Goal: Book appointment/travel/reservation

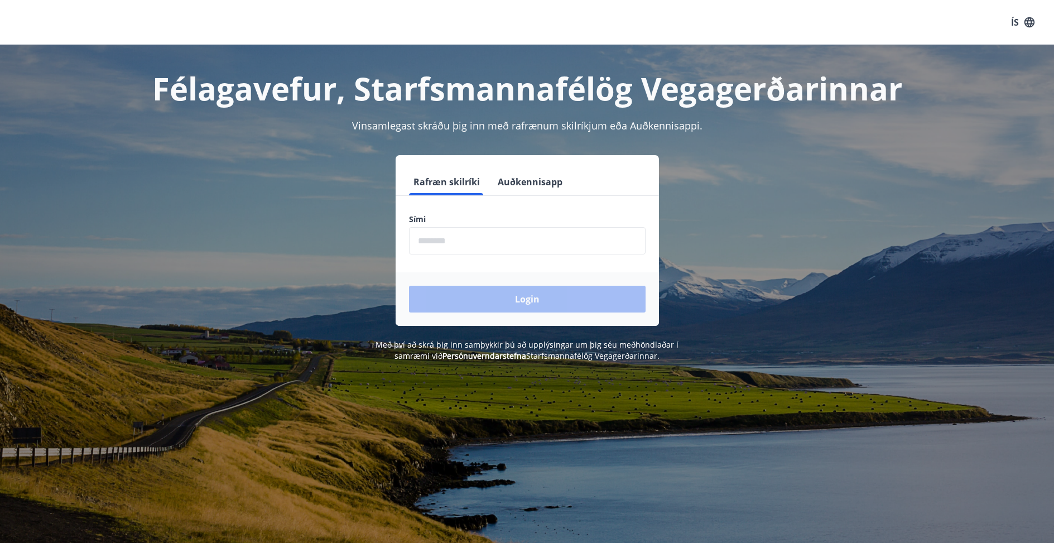
click at [423, 239] on input "phone" at bounding box center [527, 240] width 236 height 27
type input "********"
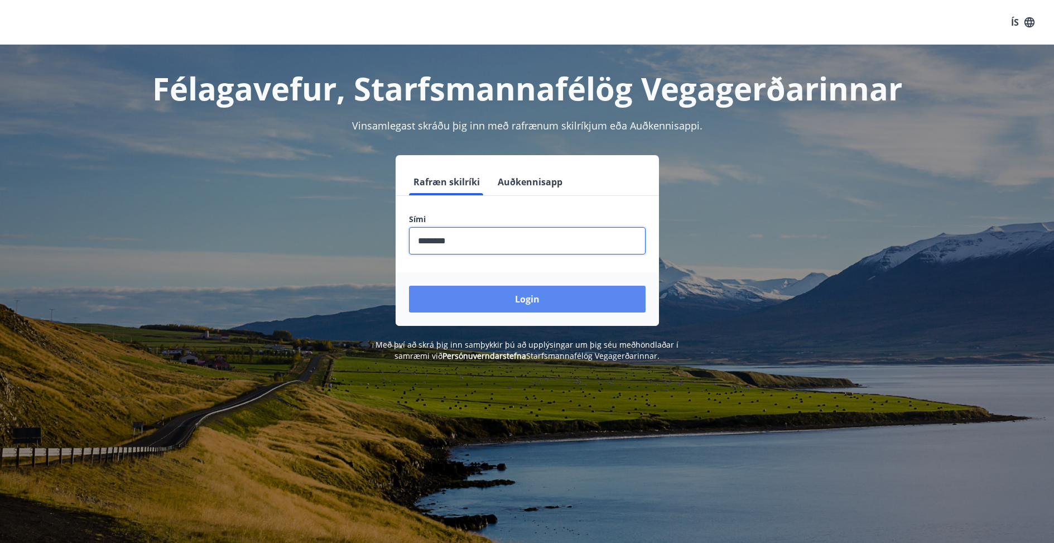
click at [526, 296] on button "Login" at bounding box center [527, 299] width 236 height 27
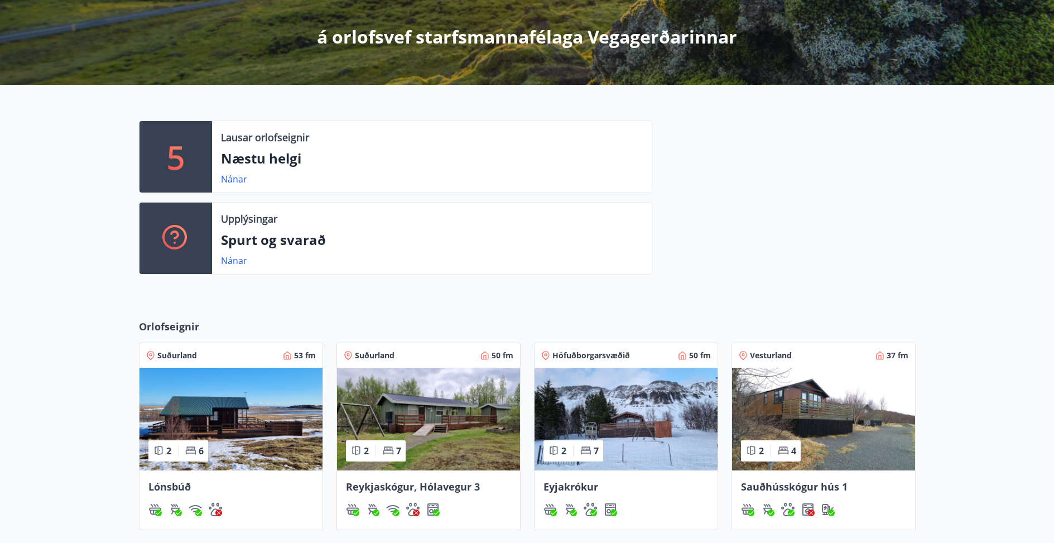
scroll to position [223, 0]
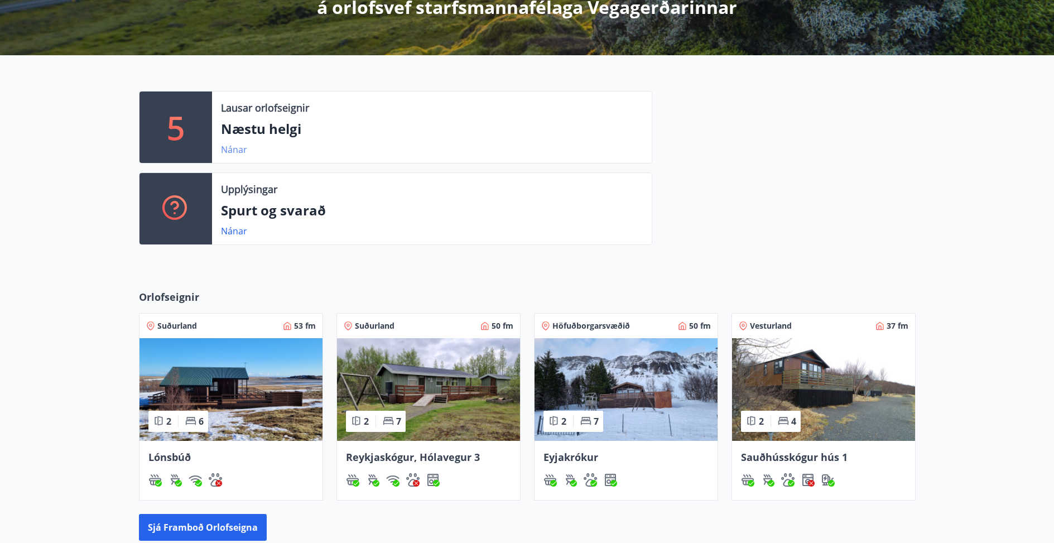
click at [236, 148] on link "Nánar" at bounding box center [234, 149] width 26 height 12
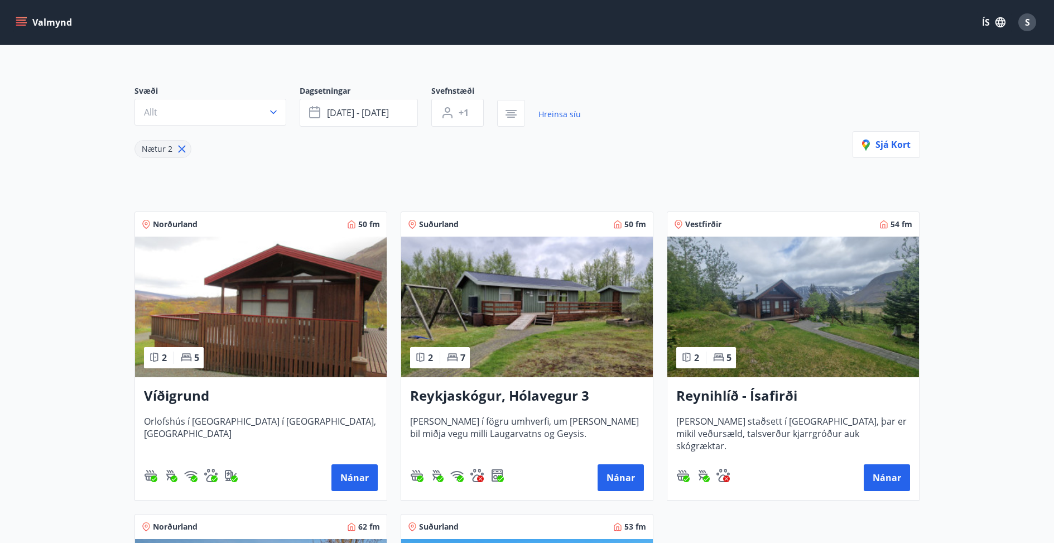
scroll to position [32, 0]
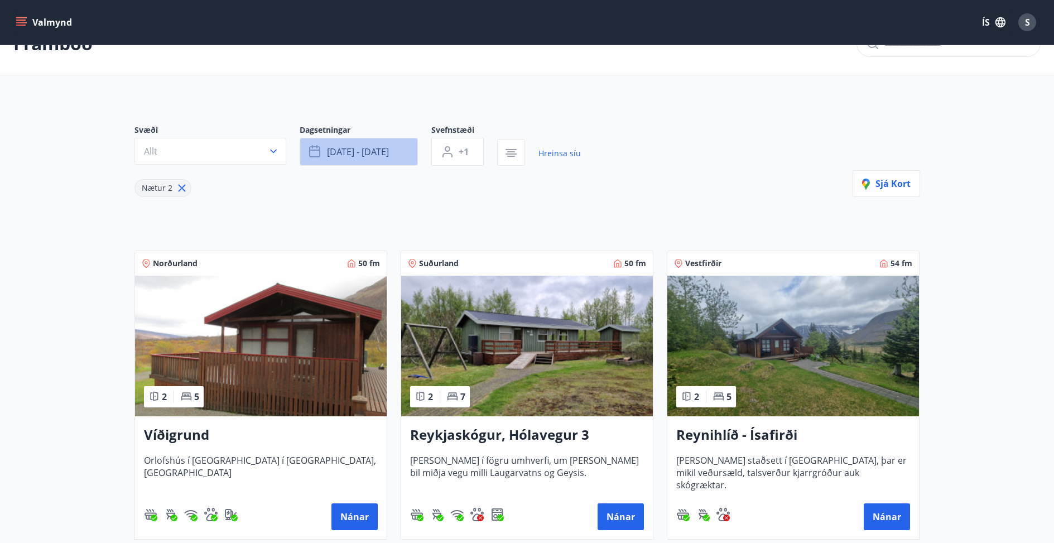
click at [368, 156] on span "[DATE] - [DATE]" at bounding box center [358, 152] width 62 height 12
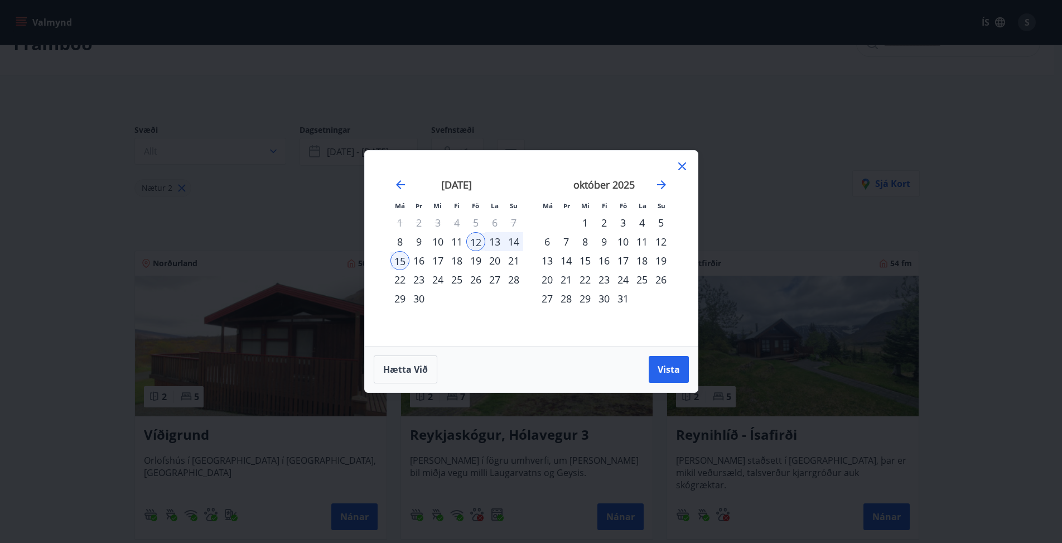
click at [476, 259] on div "19" at bounding box center [475, 260] width 19 height 19
click at [513, 259] on div "21" at bounding box center [513, 260] width 19 height 19
click at [670, 367] on span "Vista" at bounding box center [669, 369] width 22 height 12
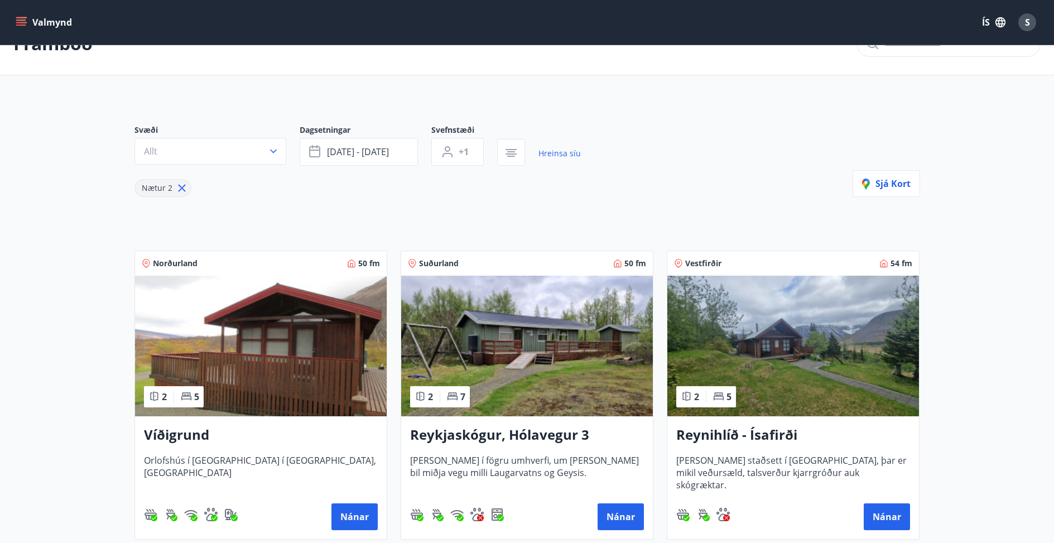
scroll to position [2, 0]
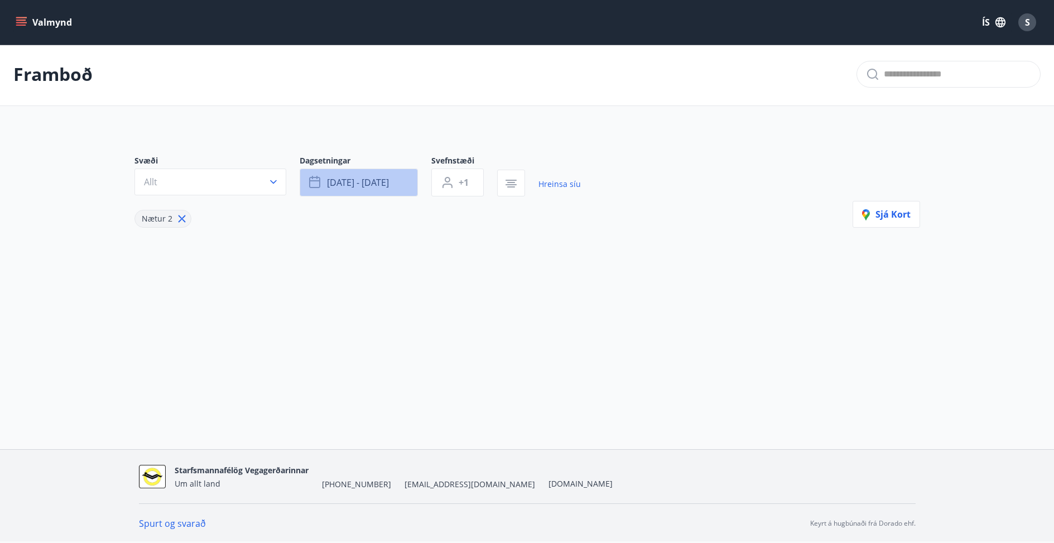
click at [385, 185] on span "[DATE] - [DATE]" at bounding box center [358, 182] width 62 height 12
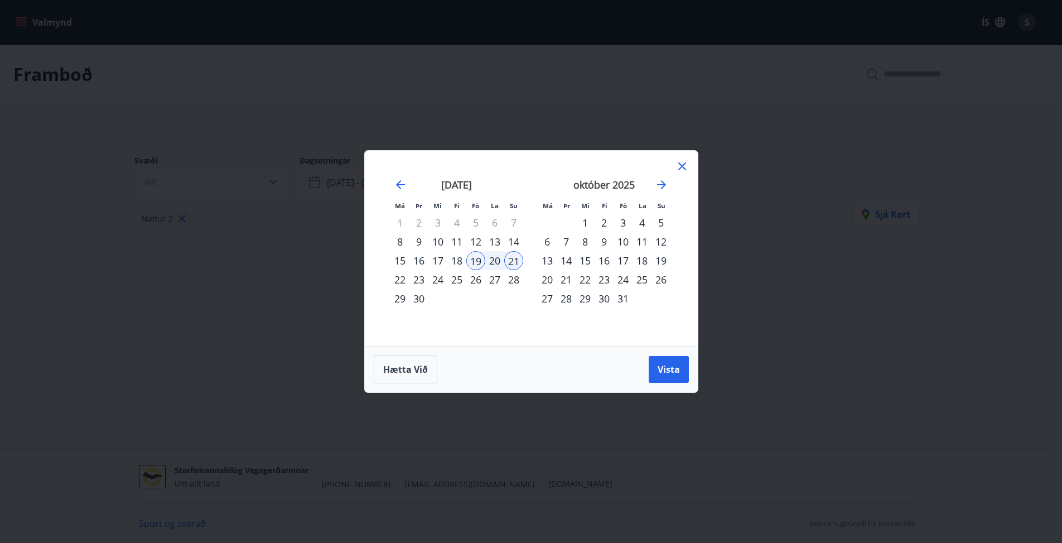
drag, startPoint x: 475, startPoint y: 261, endPoint x: 462, endPoint y: 261, distance: 12.8
click at [462, 261] on tr "15 16 17 18 19 20 21" at bounding box center [456, 260] width 133 height 19
click at [456, 260] on div "18" at bounding box center [456, 260] width 19 height 19
click at [669, 374] on span "Vista" at bounding box center [669, 369] width 22 height 12
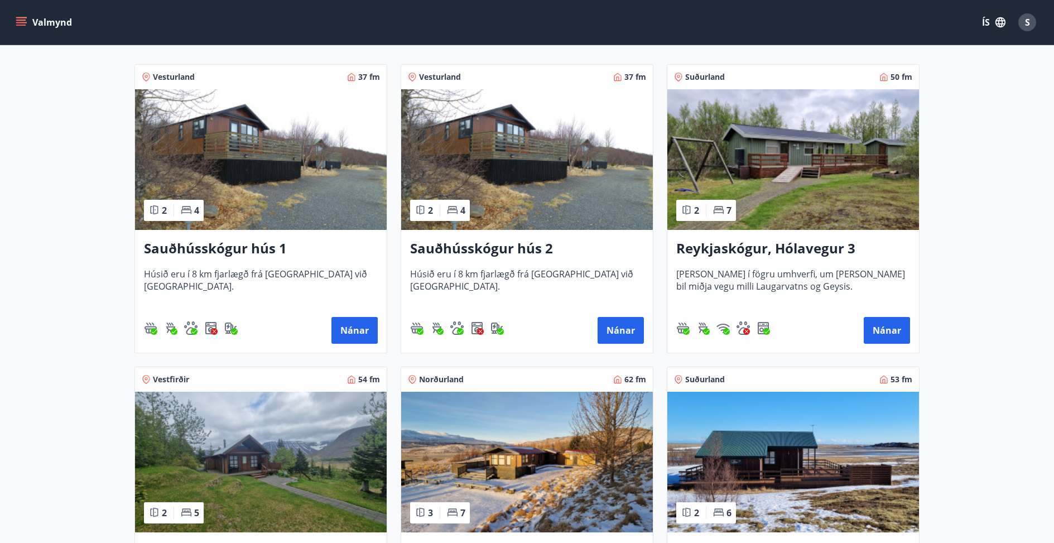
scroll to position [223, 0]
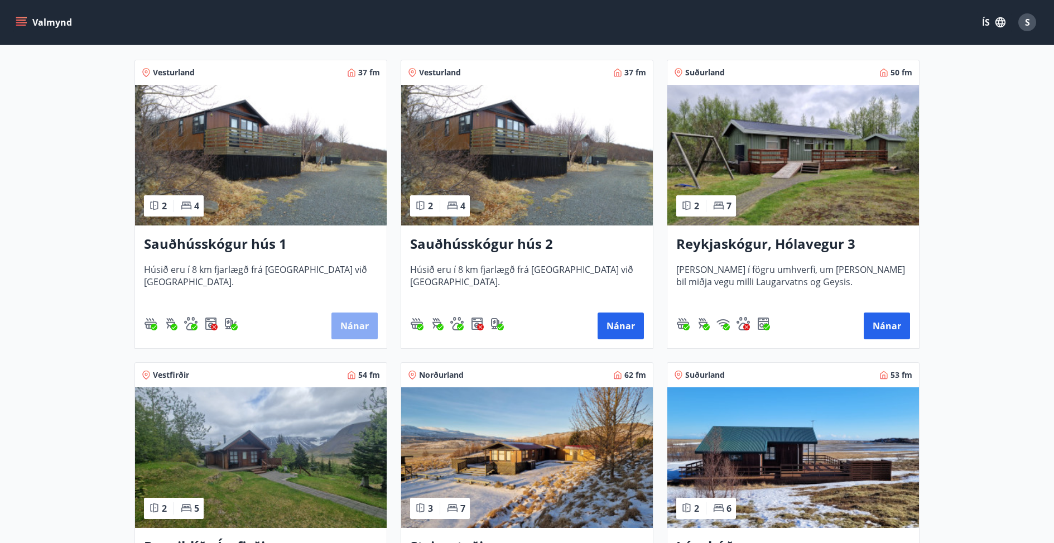
click at [350, 326] on button "Nánar" at bounding box center [354, 325] width 46 height 27
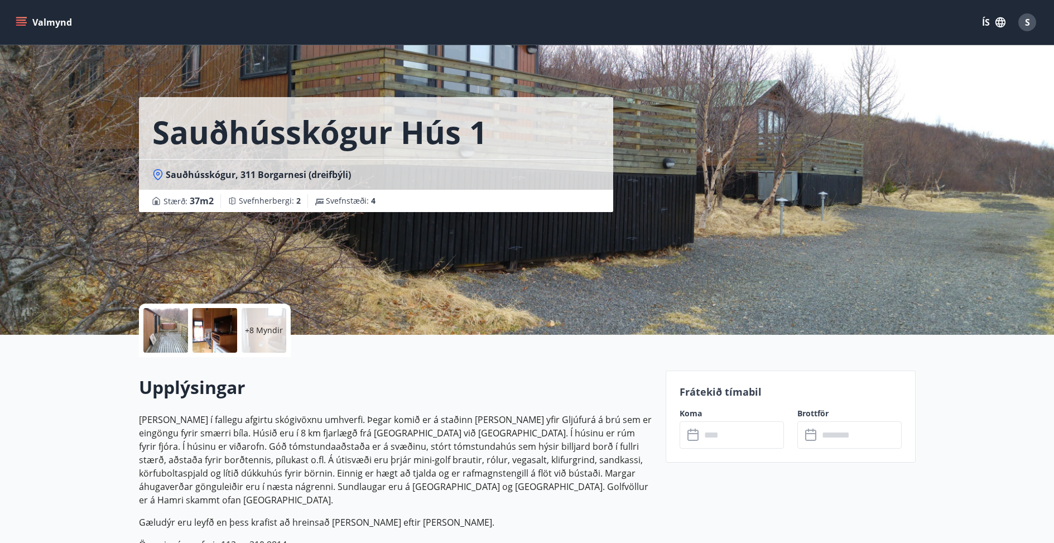
click at [714, 436] on input "text" at bounding box center [741, 434] width 83 height 27
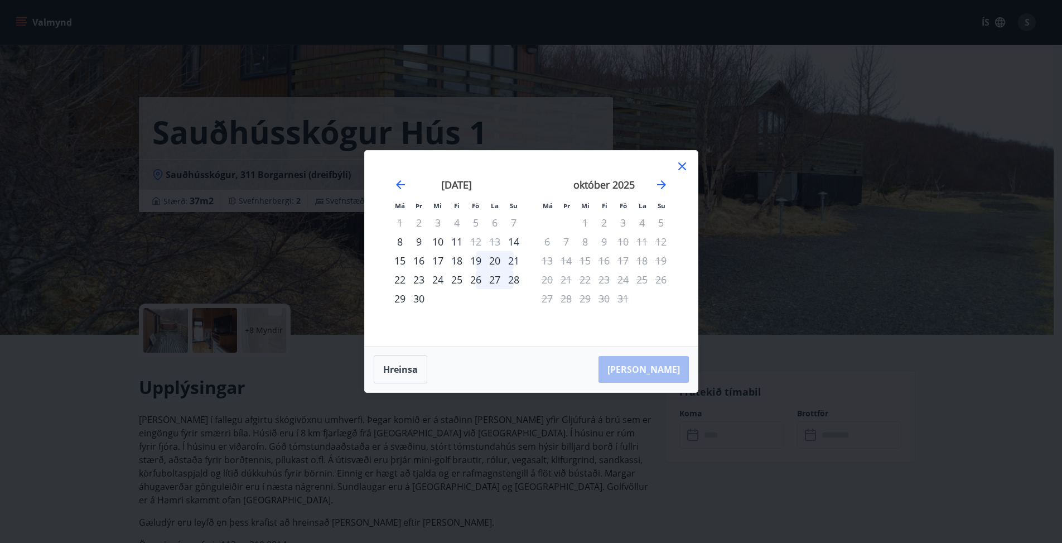
click at [475, 260] on div "19" at bounding box center [475, 260] width 19 height 19
click at [684, 165] on icon at bounding box center [682, 166] width 8 height 8
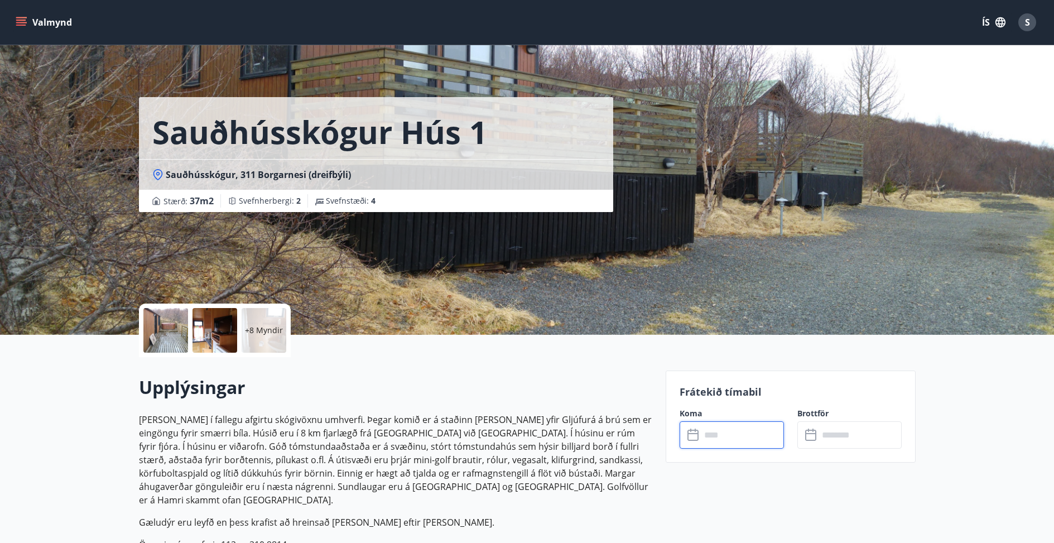
click at [738, 436] on input "text" at bounding box center [741, 434] width 83 height 27
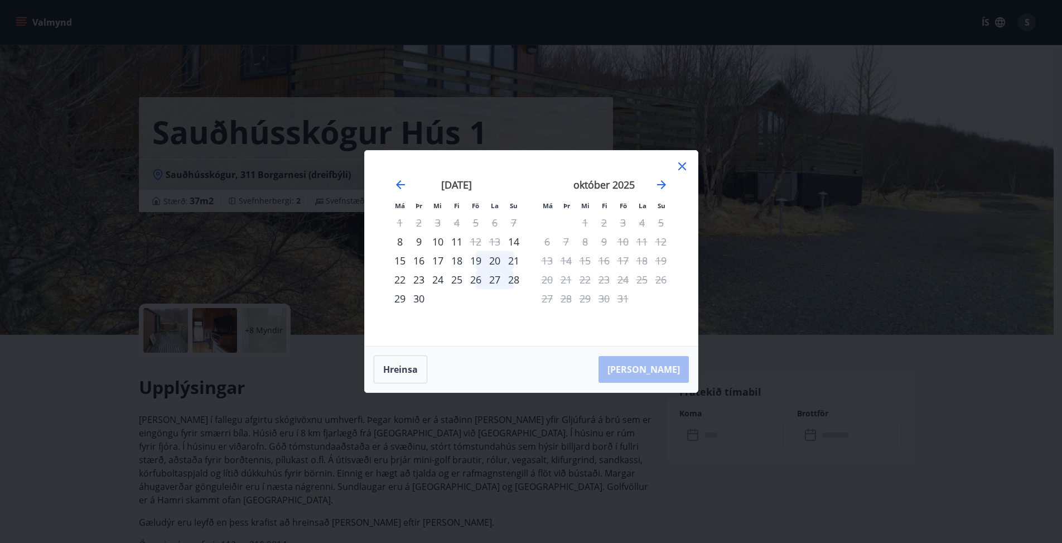
click at [477, 259] on div "19" at bounding box center [475, 260] width 19 height 19
click at [515, 260] on div "21" at bounding box center [513, 260] width 19 height 19
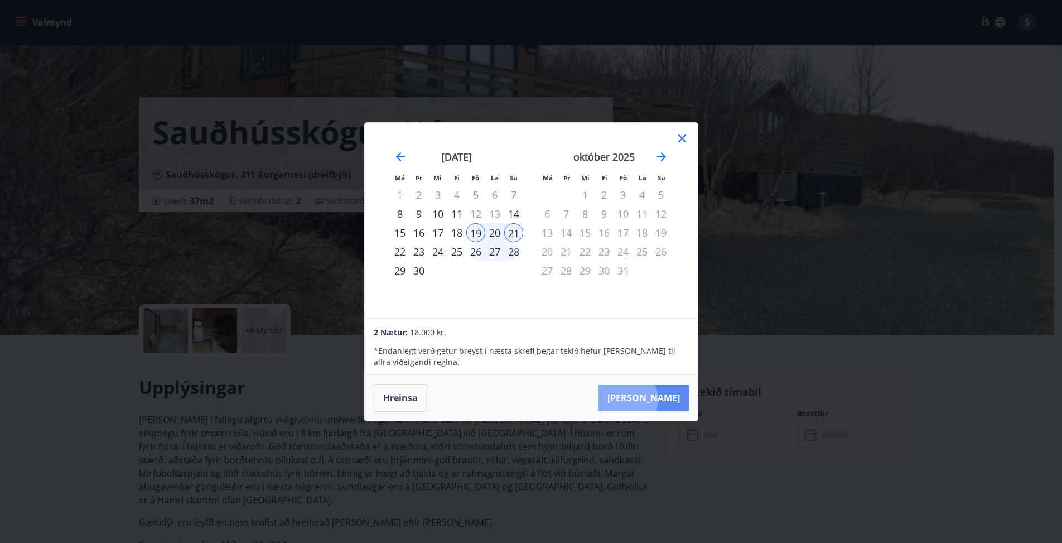
click at [660, 399] on button "[PERSON_NAME]" at bounding box center [643, 397] width 90 height 27
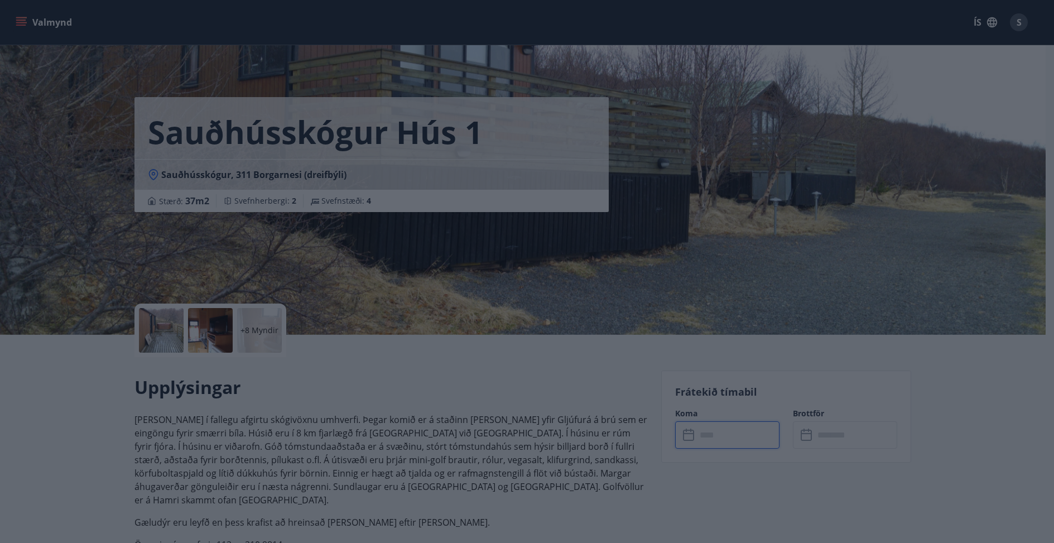
type input "******"
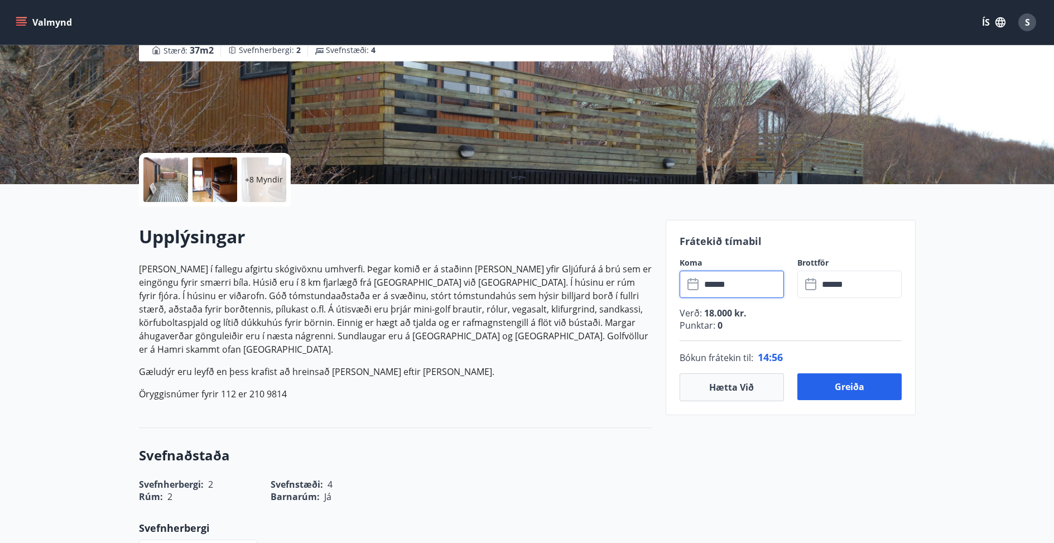
scroll to position [167, 0]
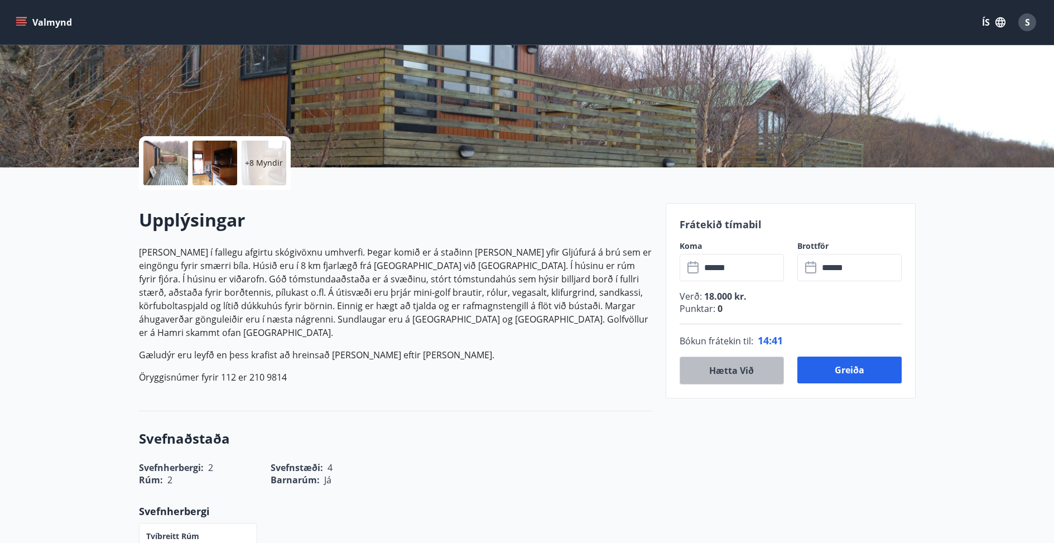
click at [732, 368] on button "Hætta við" at bounding box center [731, 370] width 104 height 28
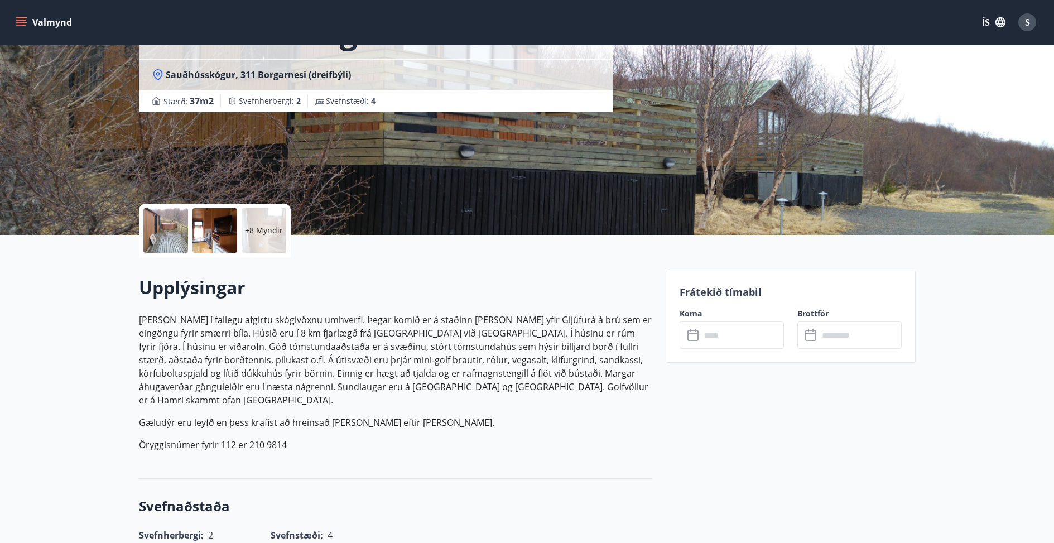
scroll to position [0, 0]
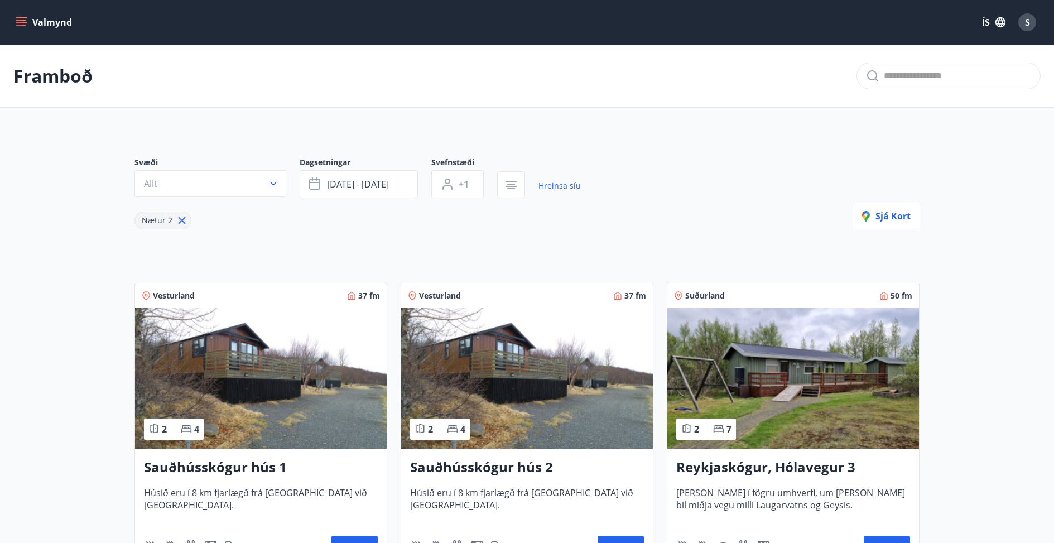
click at [369, 183] on span "[DATE] - [DATE]" at bounding box center [358, 184] width 62 height 12
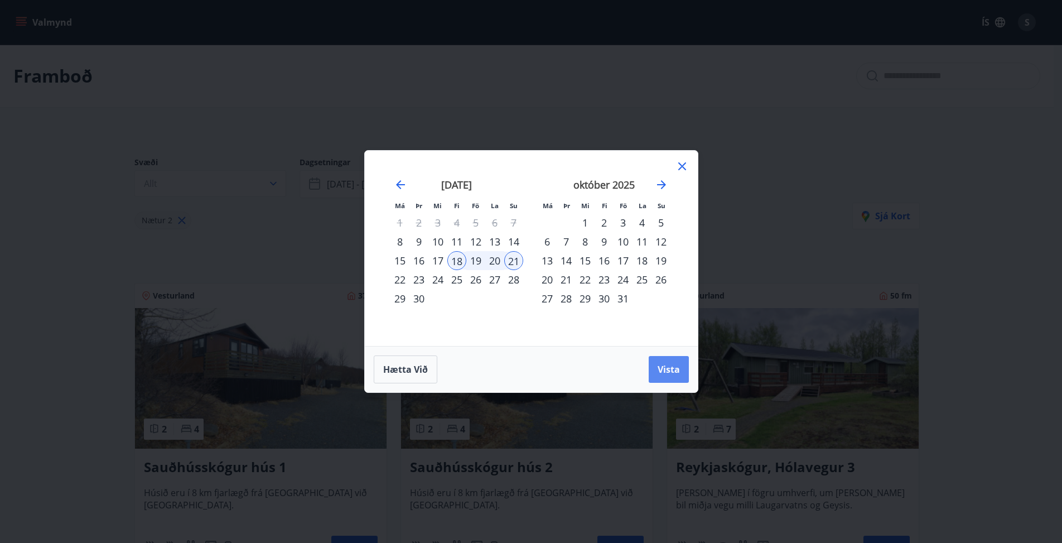
click at [668, 372] on span "Vista" at bounding box center [669, 369] width 22 height 12
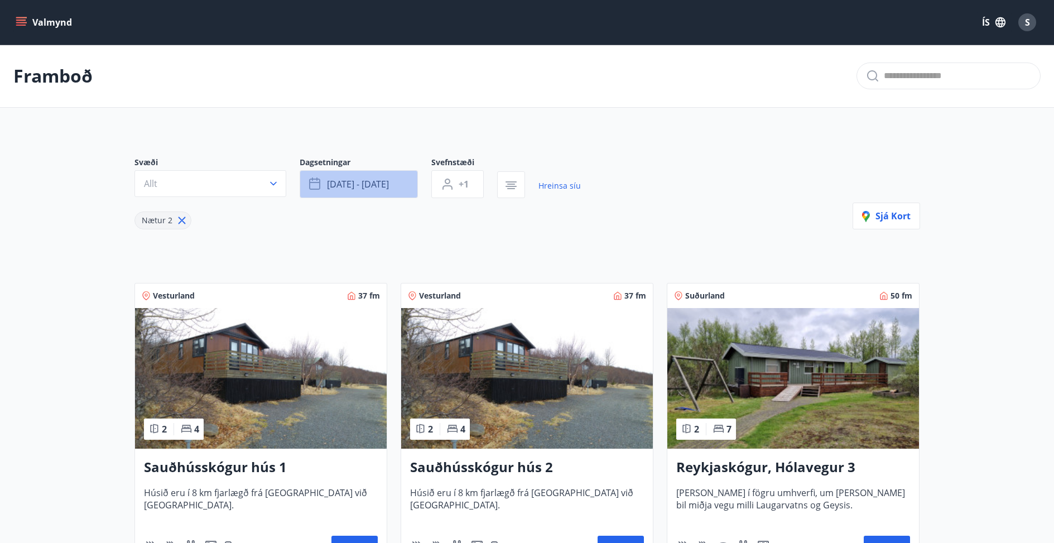
click at [371, 184] on span "[DATE] - [DATE]" at bounding box center [358, 184] width 62 height 12
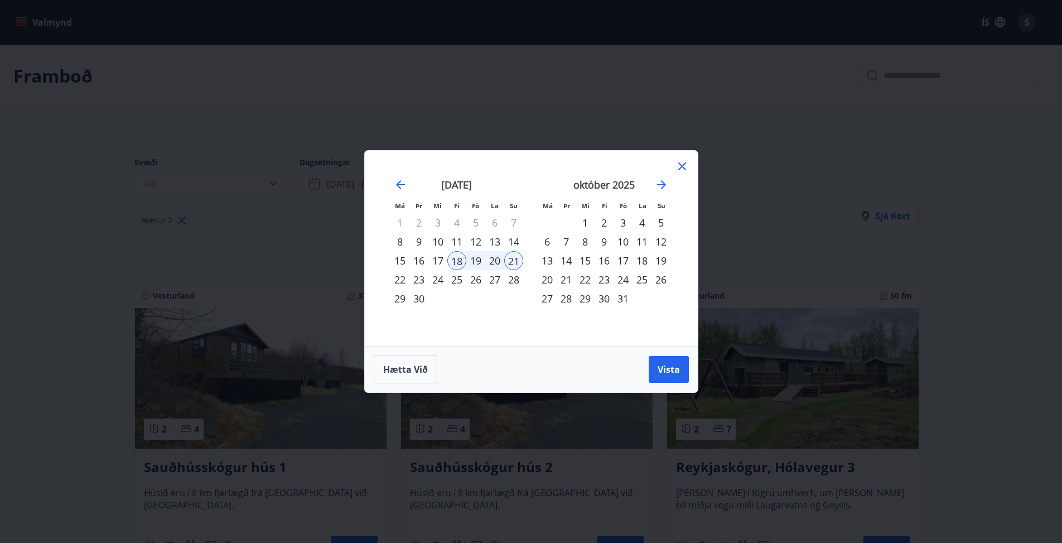
click at [457, 241] on div "11" at bounding box center [456, 241] width 19 height 19
click at [514, 241] on div "14" at bounding box center [513, 241] width 19 height 19
click at [665, 368] on span "Vista" at bounding box center [669, 369] width 22 height 12
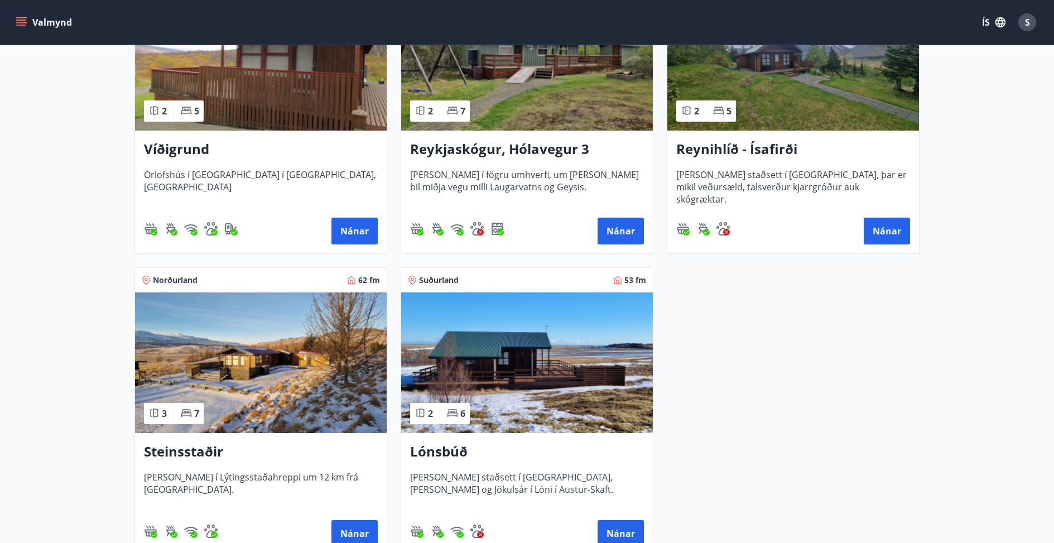
scroll to position [390, 0]
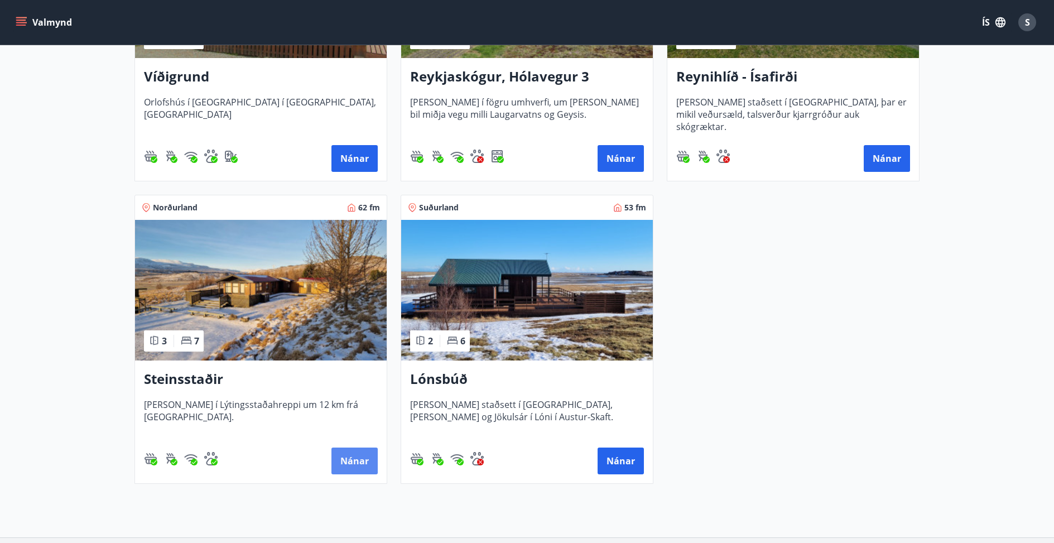
click at [349, 460] on button "Nánar" at bounding box center [354, 460] width 46 height 27
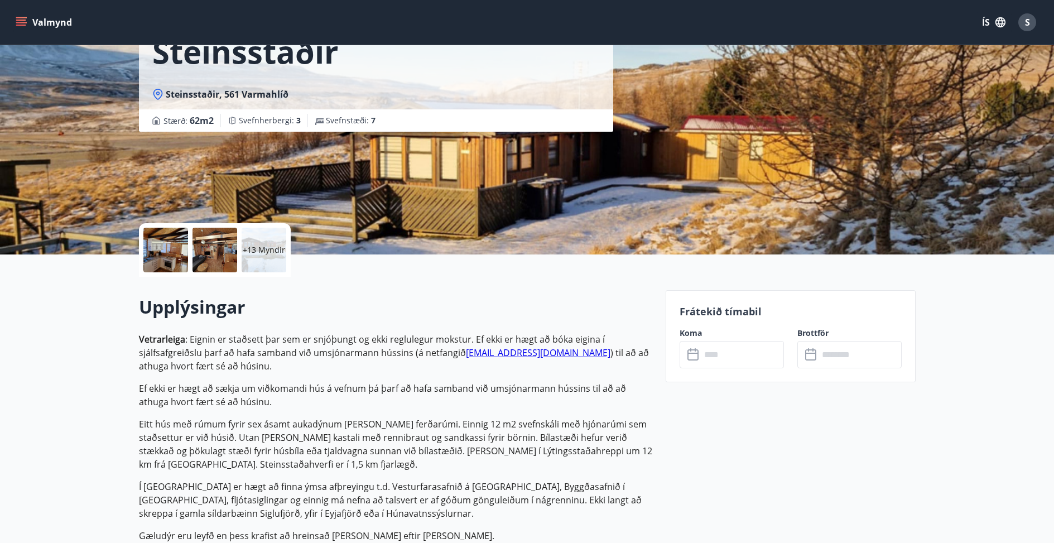
scroll to position [56, 0]
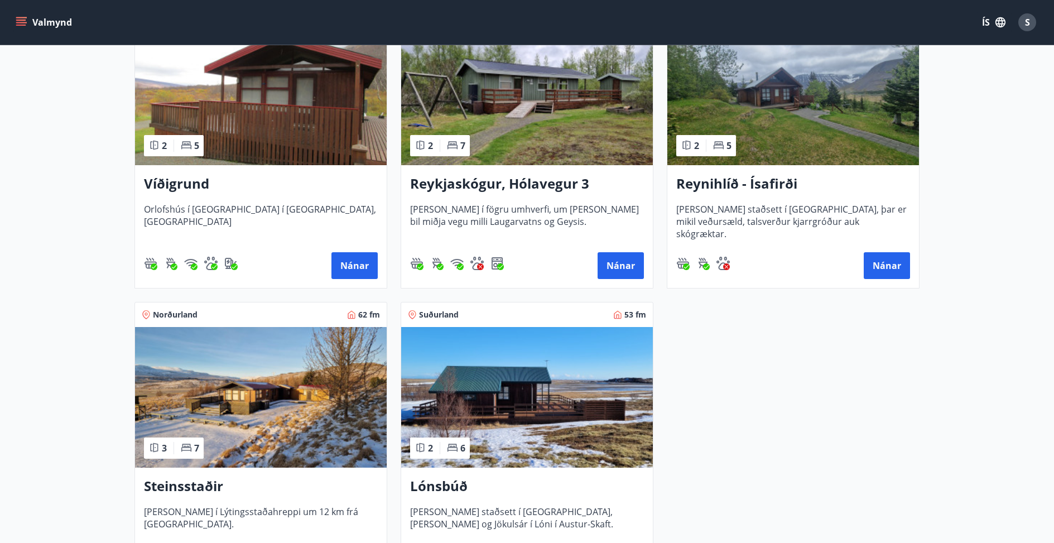
scroll to position [390, 0]
